Goal: Task Accomplishment & Management: Use online tool/utility

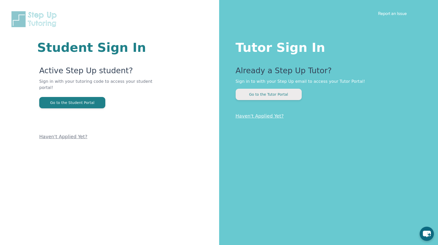
click at [254, 94] on button "Go to the Tutor Portal" at bounding box center [269, 94] width 66 height 11
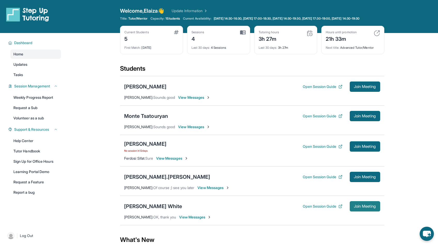
click at [364, 208] on span "Join Meeting" at bounding box center [365, 206] width 22 height 3
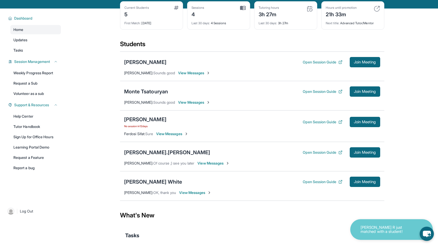
scroll to position [25, 0]
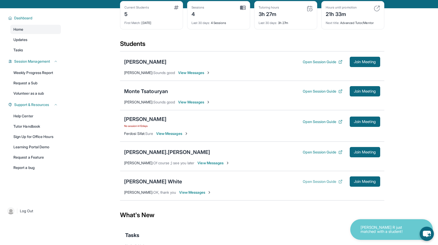
click at [314, 184] on button "Open Session Guide" at bounding box center [323, 181] width 40 height 5
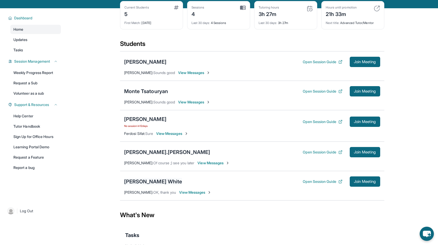
click at [150, 185] on div "[PERSON_NAME] White" at bounding box center [153, 181] width 58 height 7
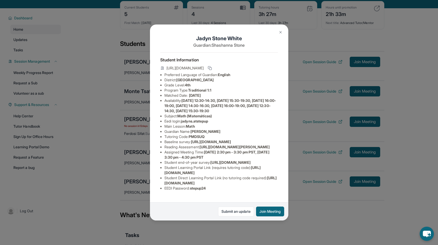
scroll to position [36, 0]
click at [254, 176] on li "Student Learning Portal Link (requires tutoring code) : [URL][DOMAIN_NAME]" at bounding box center [222, 170] width 114 height 10
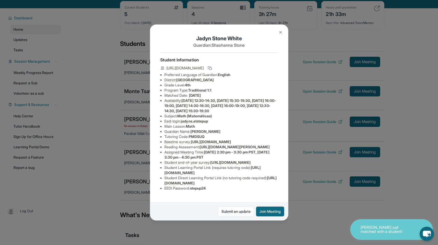
drag, startPoint x: 253, startPoint y: 179, endPoint x: 163, endPoint y: 178, distance: 90.9
click at [163, 178] on ul "Preferred Language of Guardian: English District: Quincy School District Grade …" at bounding box center [219, 131] width 118 height 119
copy span "[URL][DOMAIN_NAME]"
click at [269, 214] on button "Join Meeting" at bounding box center [270, 212] width 28 height 10
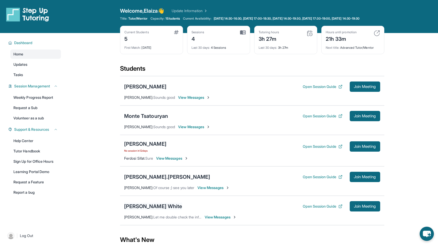
click at [157, 209] on div "[PERSON_NAME] White" at bounding box center [153, 206] width 58 height 7
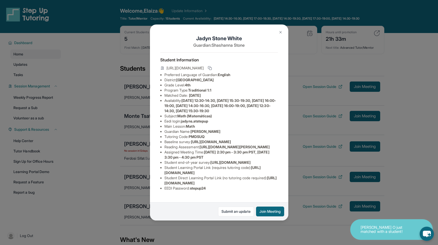
scroll to position [36, 0]
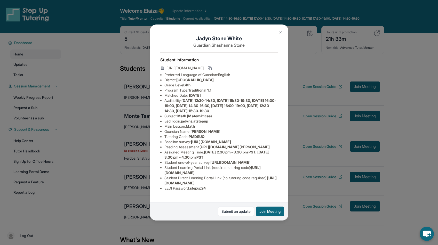
drag, startPoint x: 275, startPoint y: 188, endPoint x: 163, endPoint y: 189, distance: 112.1
click at [163, 189] on ul "Preferred Language of Guardian: English District: Quincy School District Grade …" at bounding box center [219, 131] width 118 height 119
copy span "[URL][DOMAIN_NAME]"
click at [230, 212] on link "Submit an update" at bounding box center [236, 212] width 36 height 10
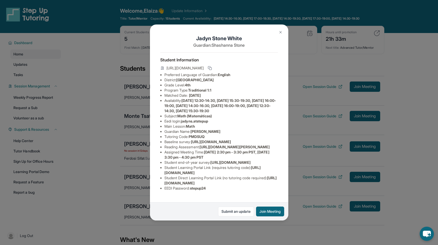
click at [281, 33] on img at bounding box center [281, 32] width 4 height 4
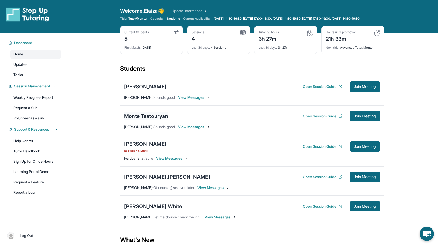
click at [137, 119] on div "Monte Tsatouryan" at bounding box center [146, 116] width 44 height 7
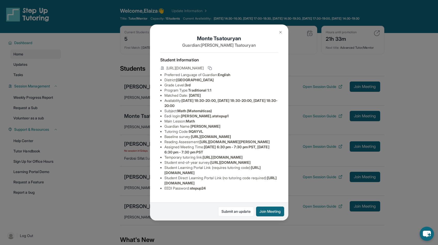
scroll to position [6, 0]
click at [280, 32] on img at bounding box center [281, 32] width 4 height 4
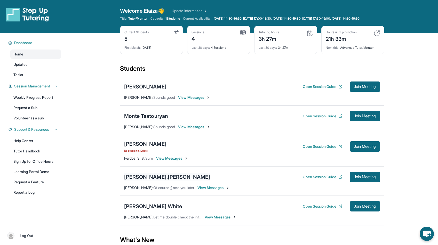
click at [143, 180] on div "[PERSON_NAME].[PERSON_NAME]" at bounding box center [167, 177] width 86 height 7
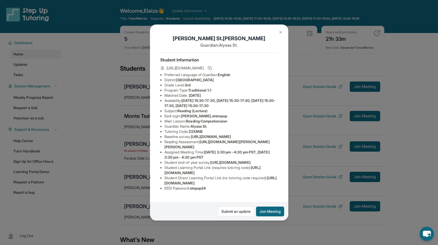
click at [281, 32] on img at bounding box center [281, 32] width 4 height 4
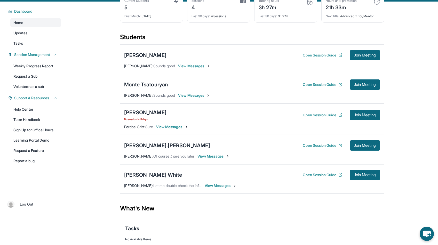
scroll to position [32, 0]
